Goal: Use online tool/utility: Utilize a website feature to perform a specific function

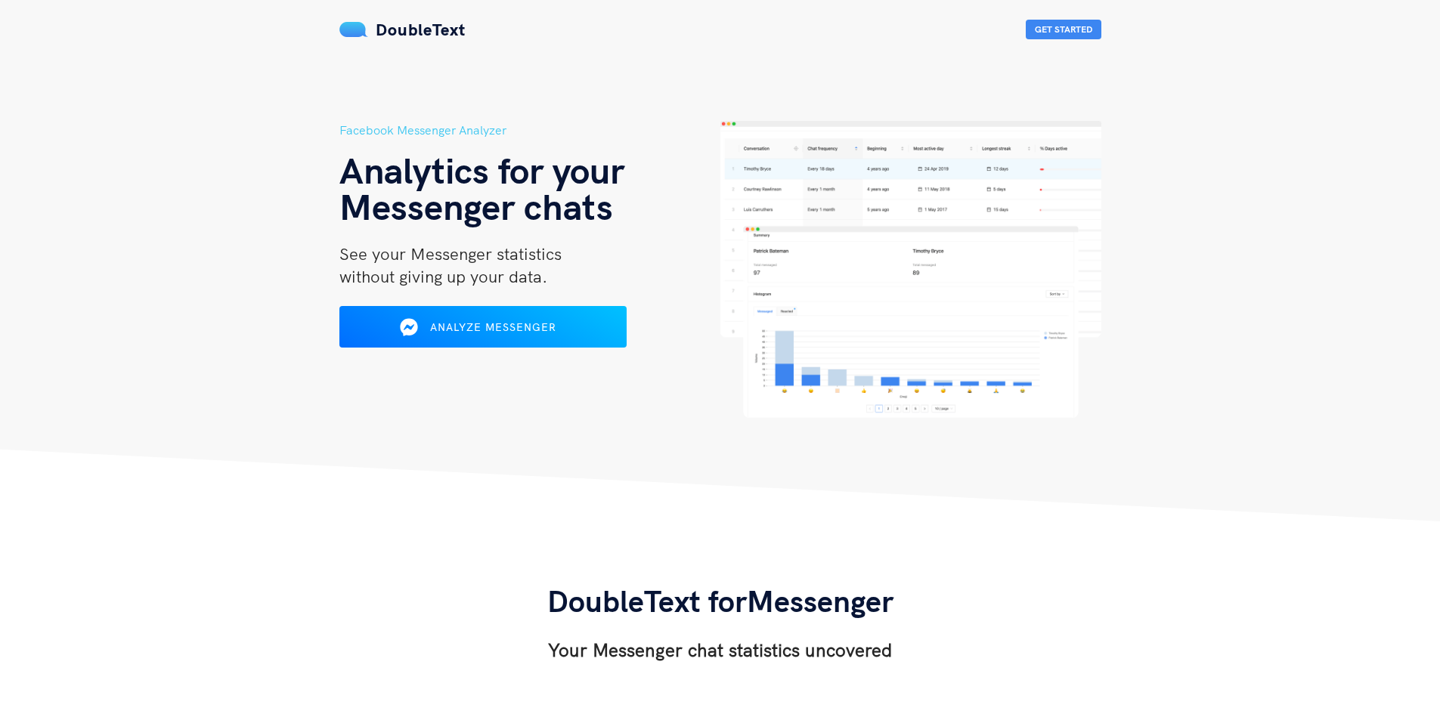
click at [589, 334] on div "Analyze Messenger" at bounding box center [483, 326] width 234 height 23
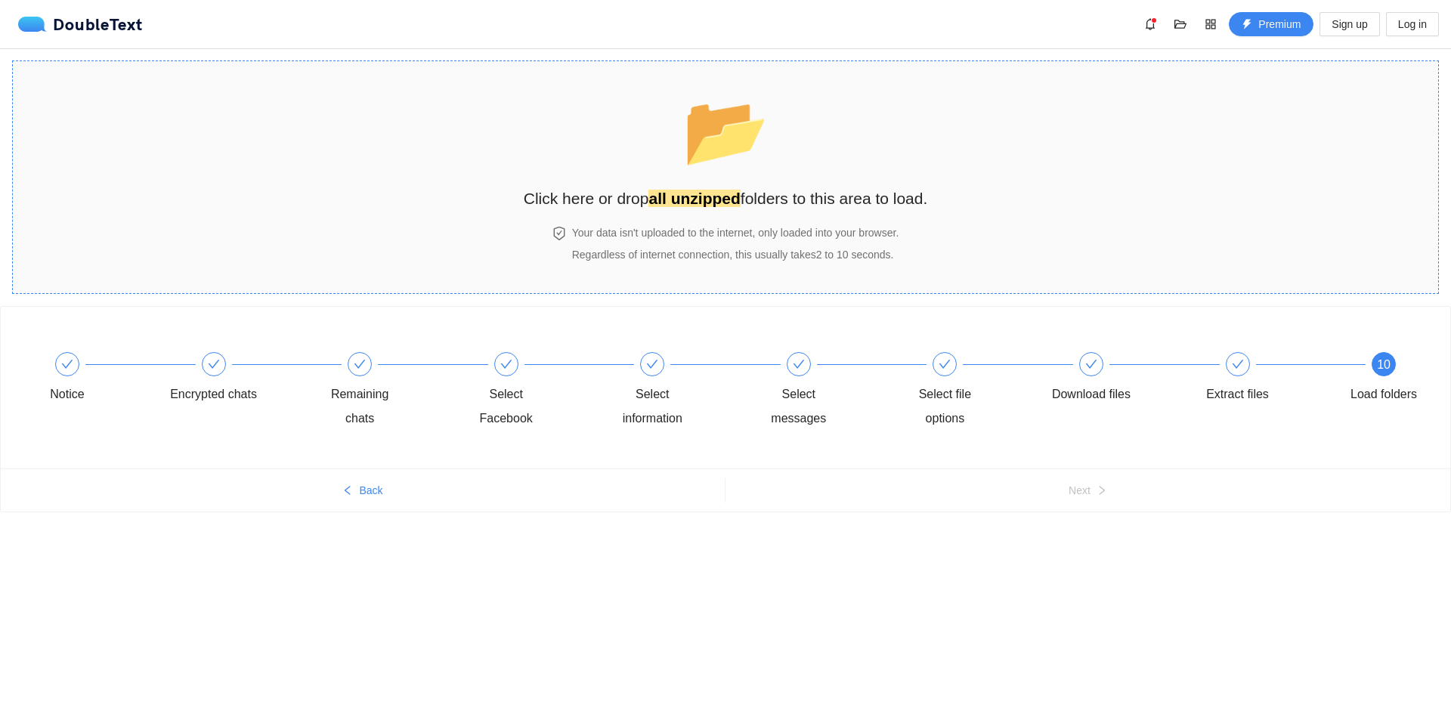
click at [261, 178] on section "📂 Click here or drop all unzipped folders to this area to load. Your data isn't…" at bounding box center [725, 177] width 1427 height 234
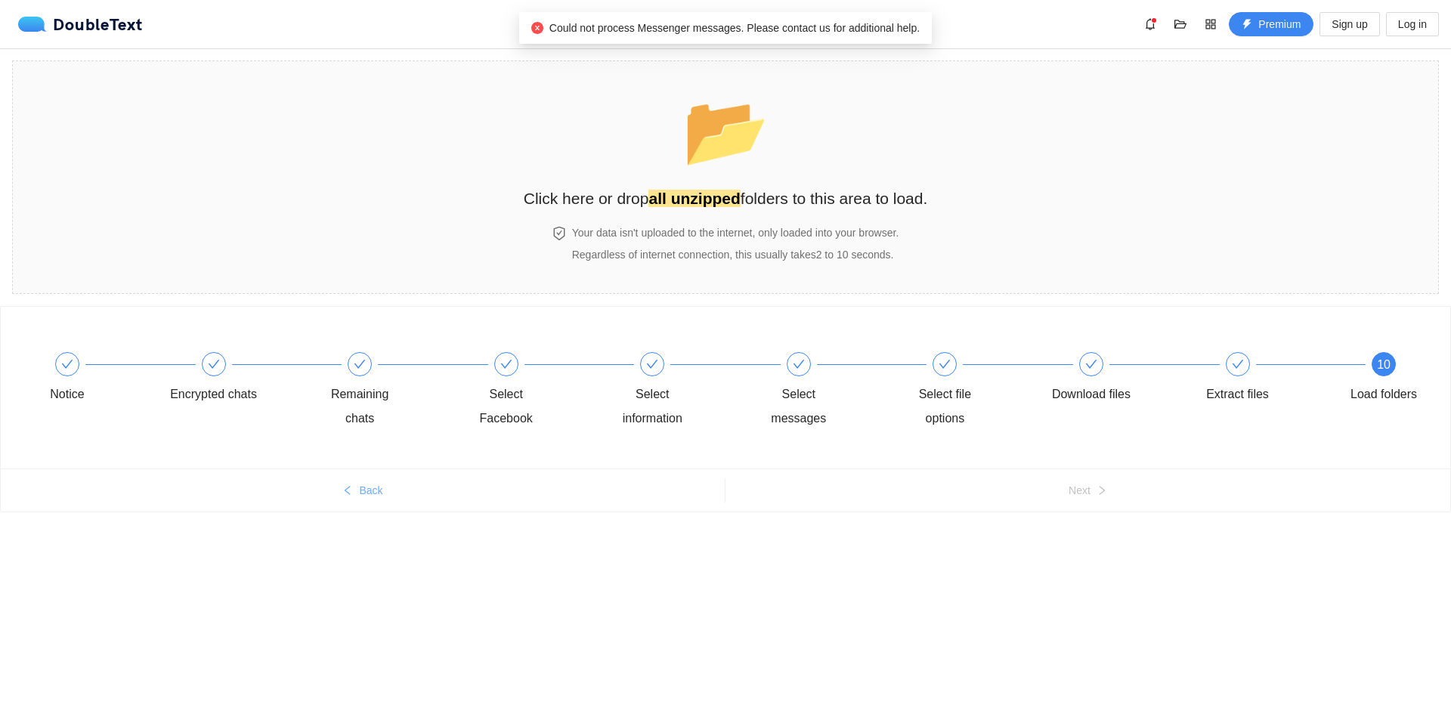
click at [378, 490] on span "Back" at bounding box center [370, 490] width 23 height 17
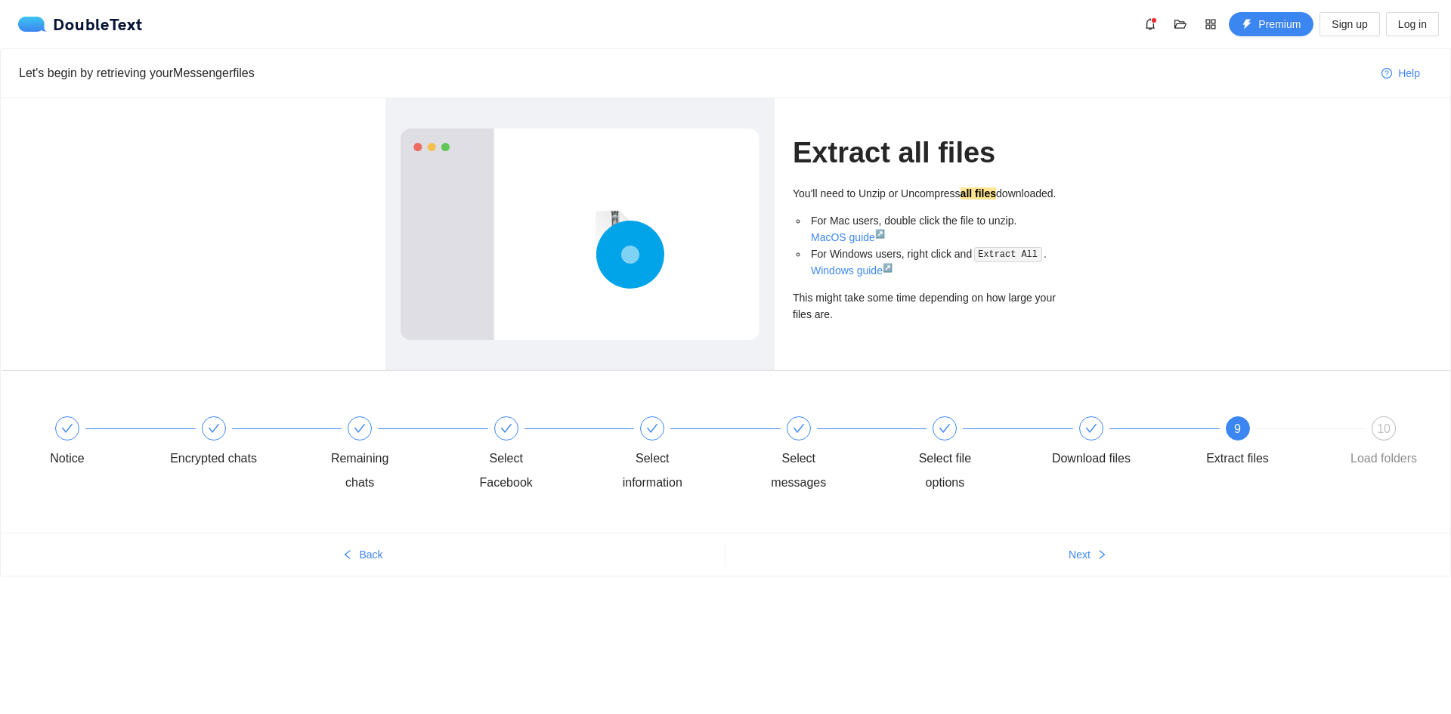
click at [370, 503] on div "Notice Encrypted chats Remaining chats Select Facebook Select information Selec…" at bounding box center [725, 455] width 1404 height 109
click at [379, 556] on span "Back" at bounding box center [370, 554] width 23 height 17
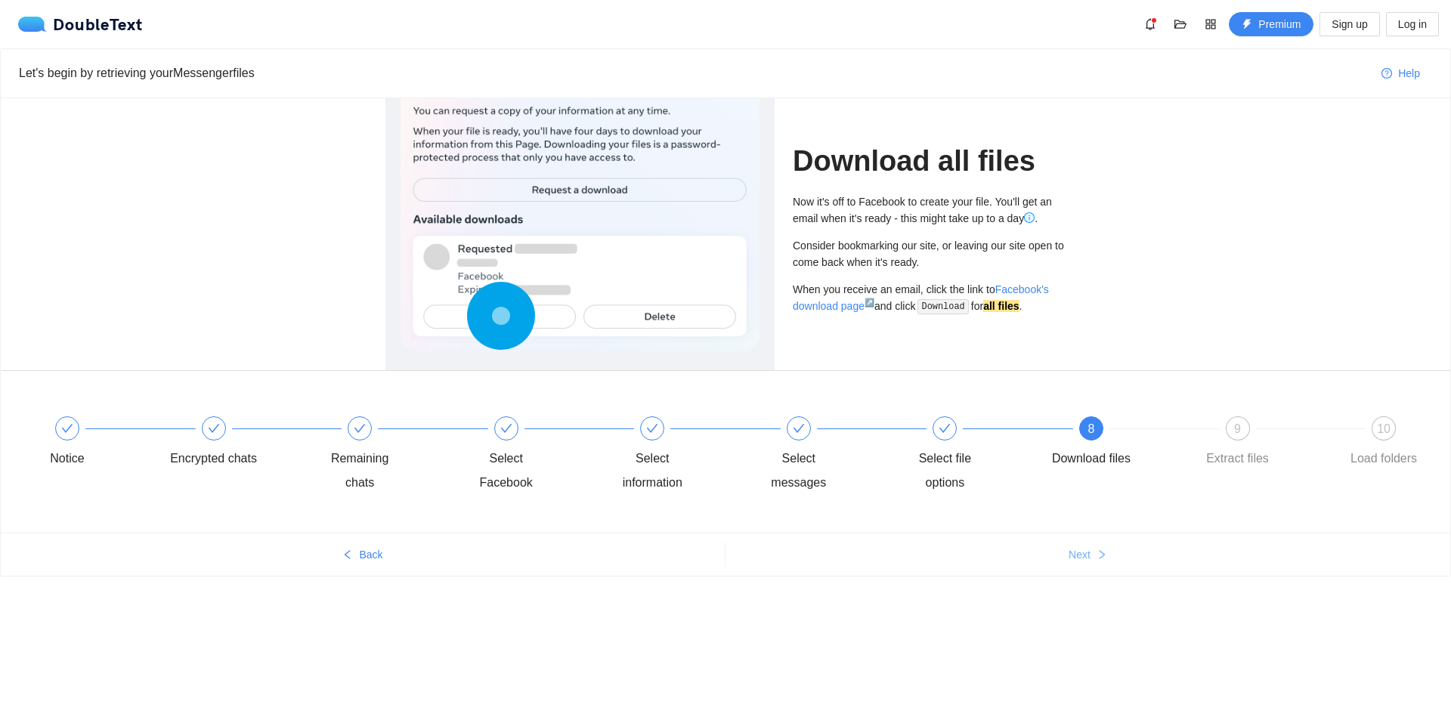
click at [1087, 562] on span "Next" at bounding box center [1080, 554] width 22 height 17
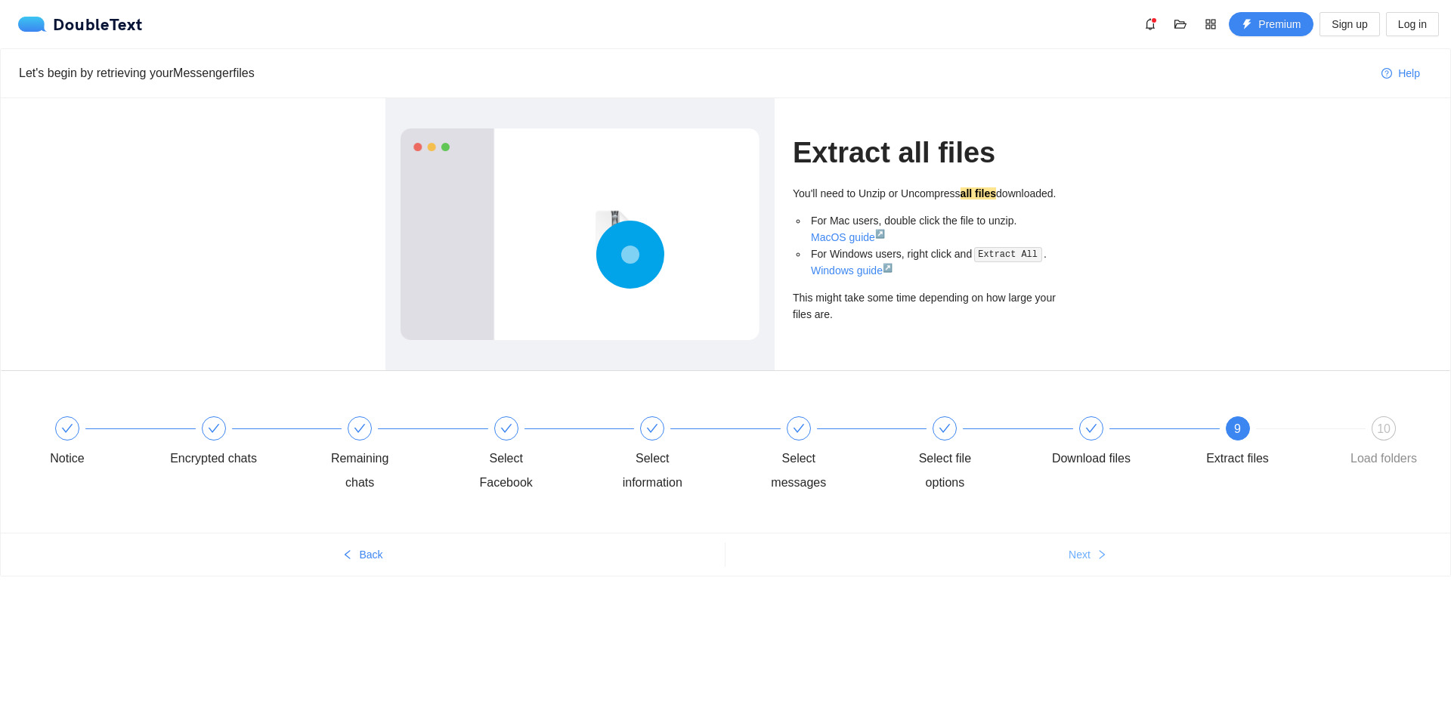
click at [1087, 562] on span "Next" at bounding box center [1080, 554] width 22 height 17
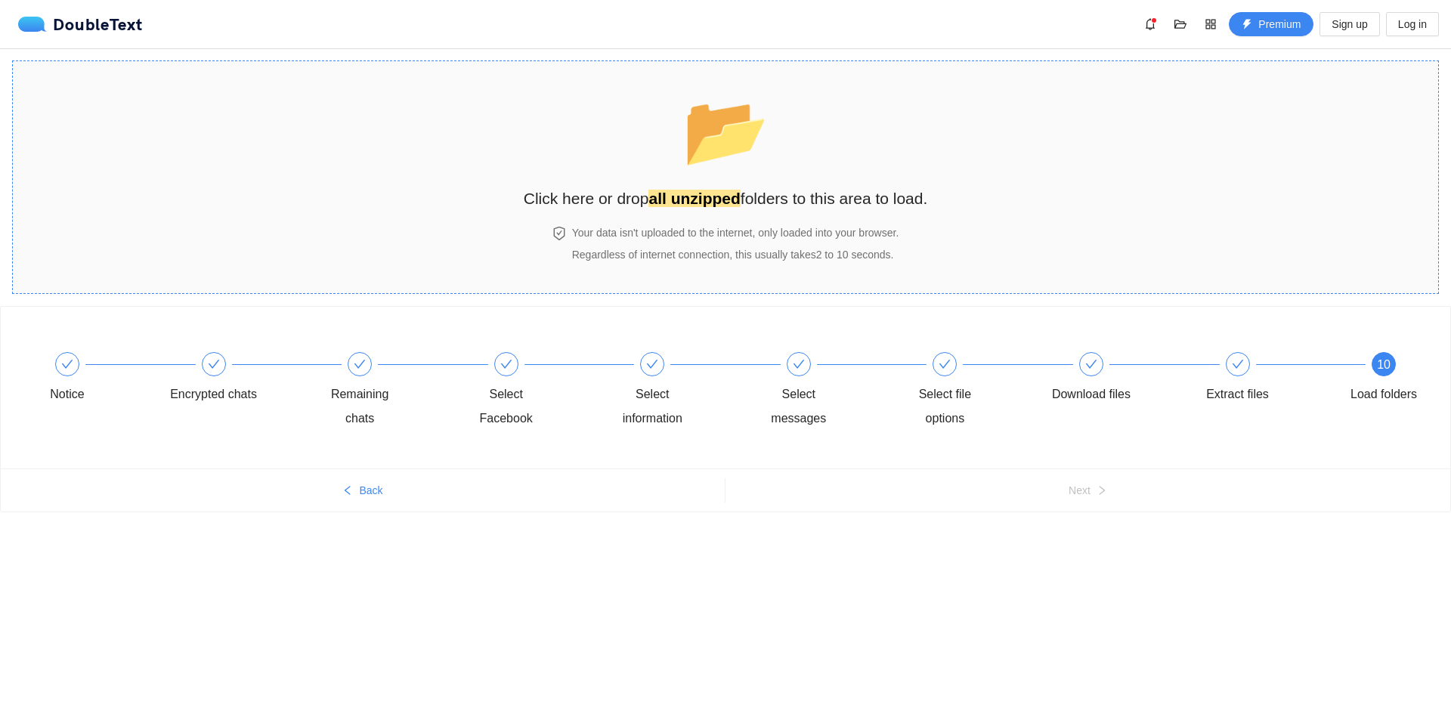
click at [831, 255] on span "Regardless of internet connection, this usually takes 2 to 10 seconds ." at bounding box center [733, 255] width 322 height 12
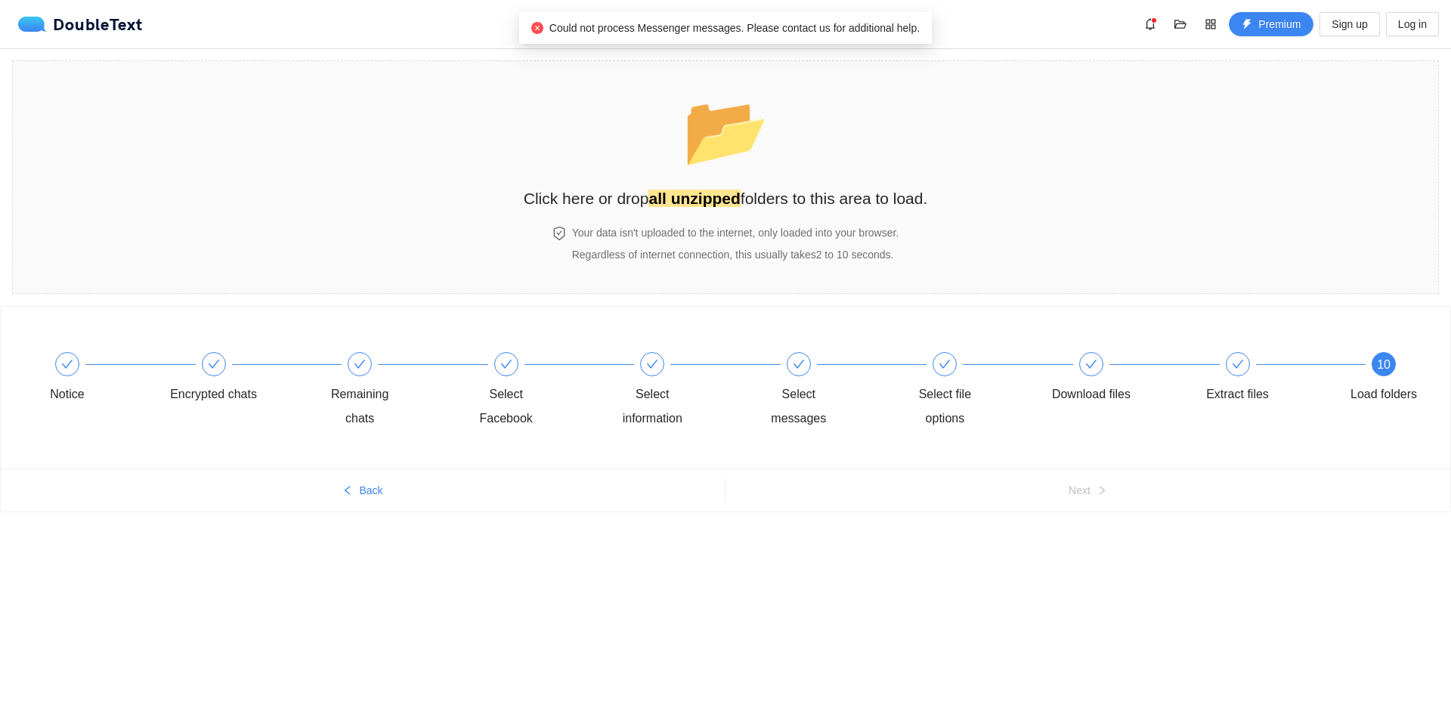
click at [700, 14] on div "Could not process Messenger messages. Please contact us for additional help." at bounding box center [725, 28] width 413 height 32
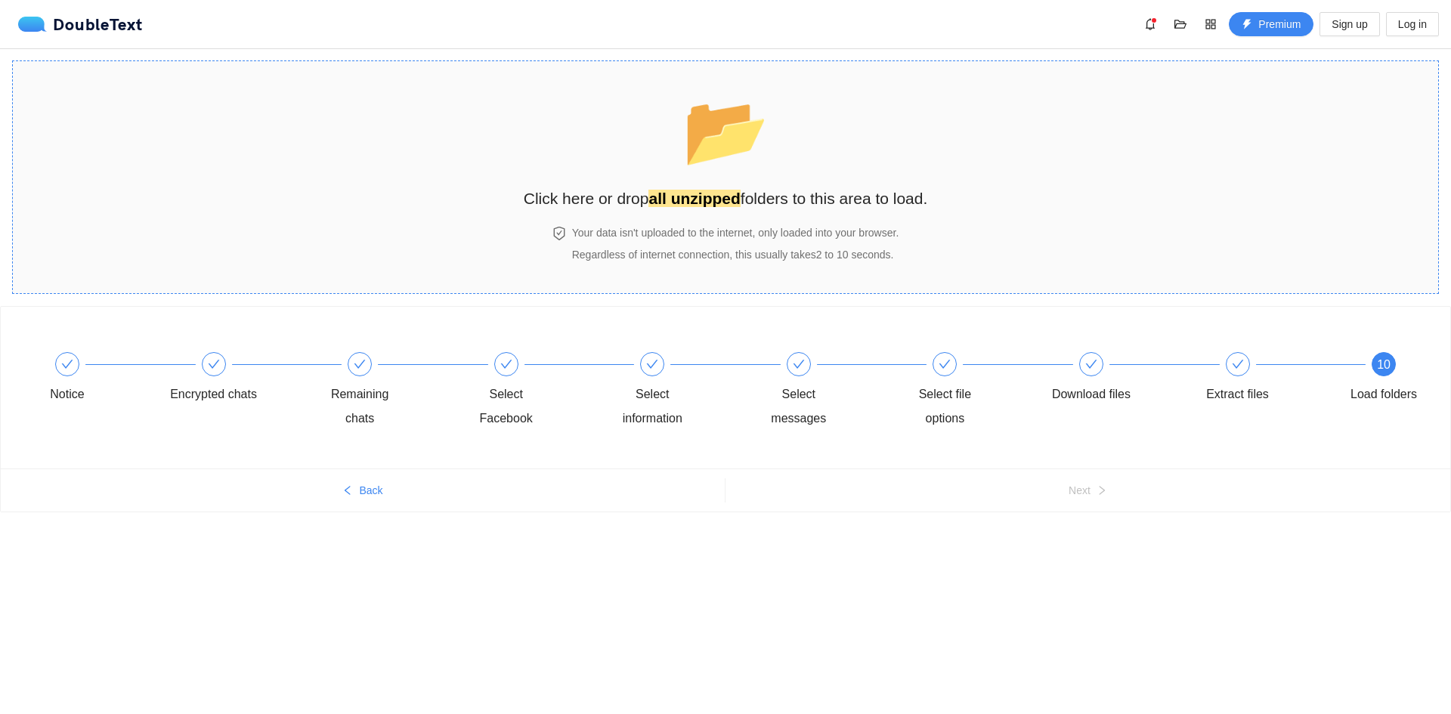
click at [797, 212] on div "📂 Click here or drop all unzipped folders to this area to load." at bounding box center [726, 147] width 404 height 142
